Goal: Information Seeking & Learning: Learn about a topic

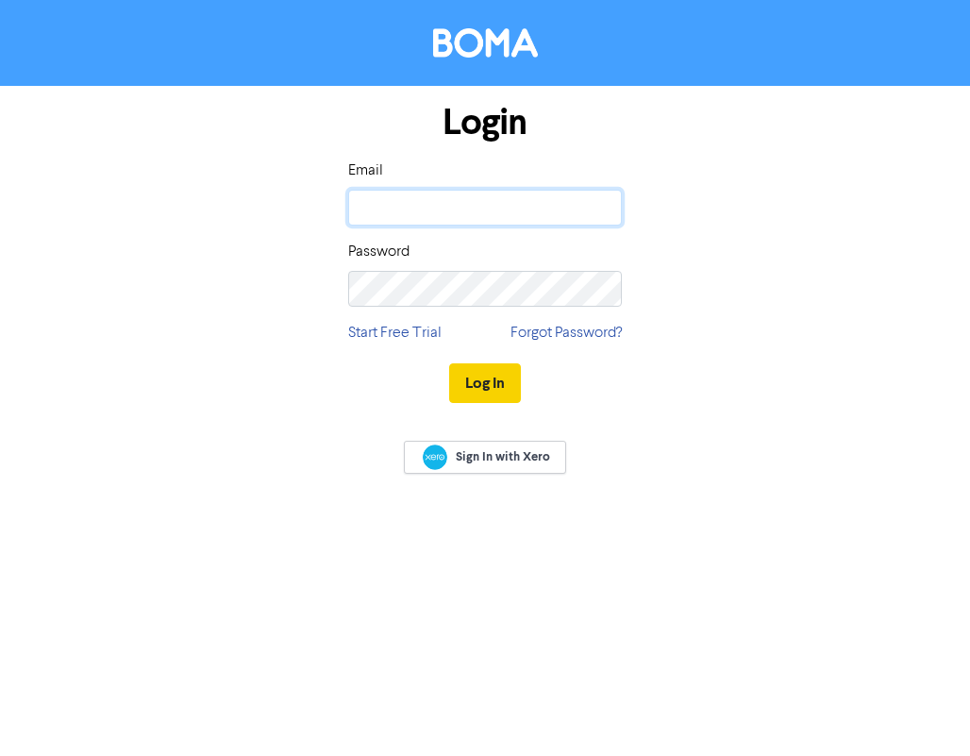
type input "michellem@signumadvisers.com.au"
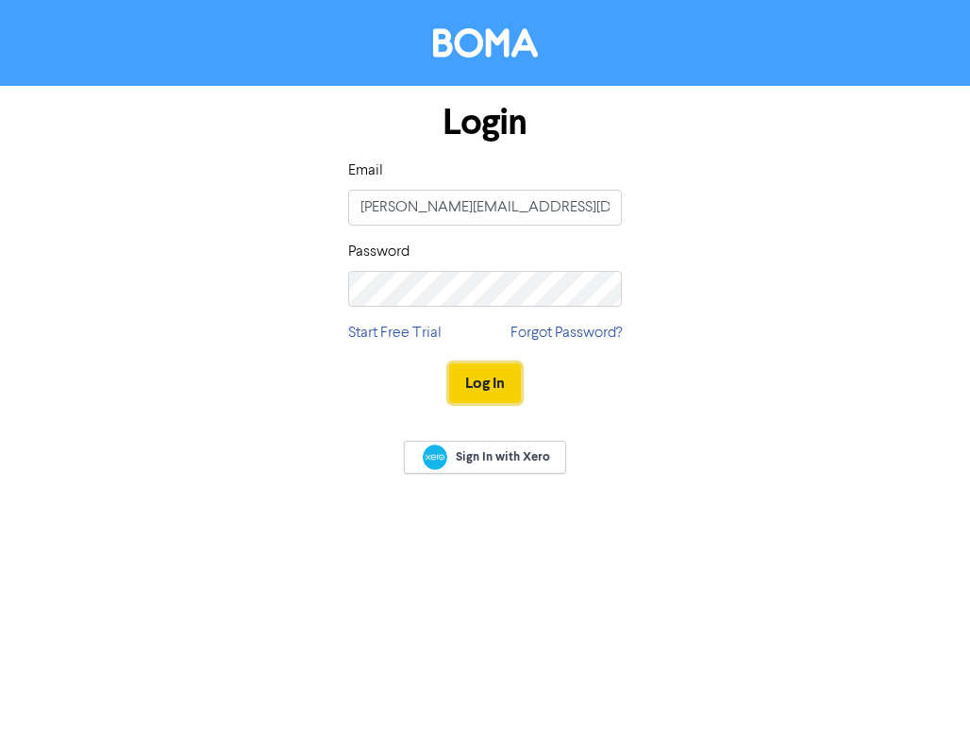
click at [488, 381] on button "Log In" at bounding box center [485, 383] width 72 height 40
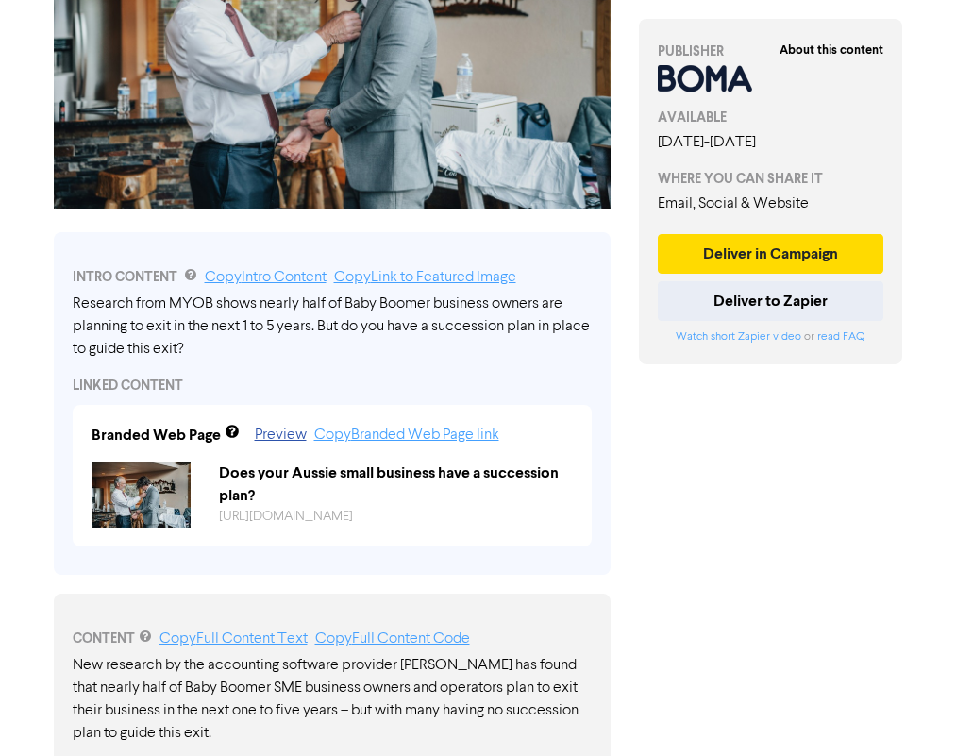
scroll to position [94, 0]
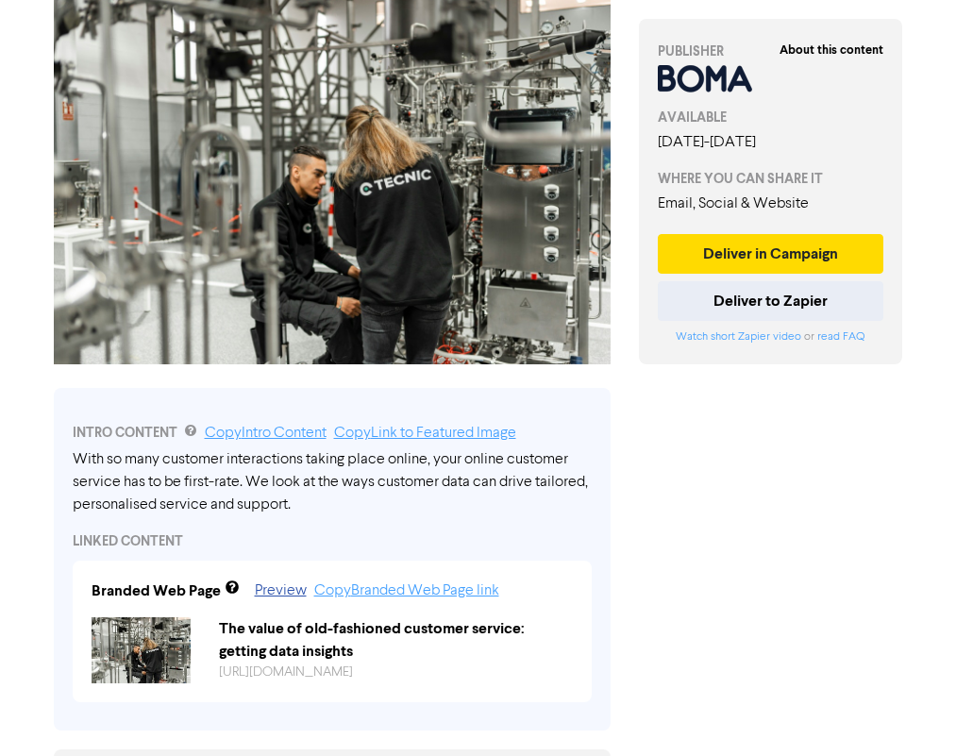
scroll to position [189, 0]
